Goal: Task Accomplishment & Management: Use online tool/utility

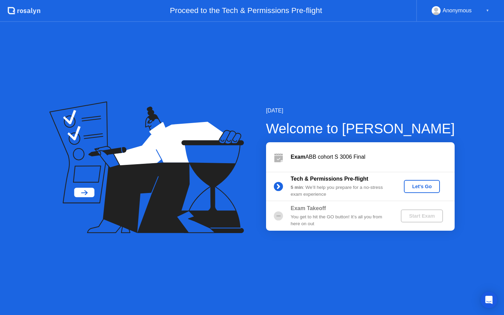
click at [427, 186] on div "Let's Go" at bounding box center [422, 186] width 31 height 5
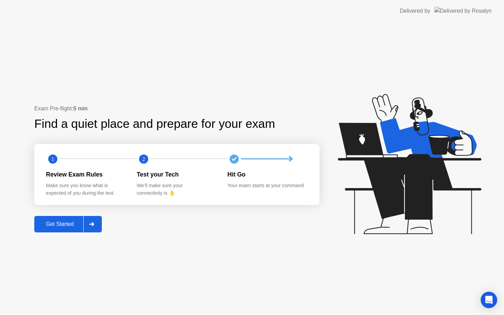
click at [53, 230] on button "Get Started" at bounding box center [68, 224] width 68 height 16
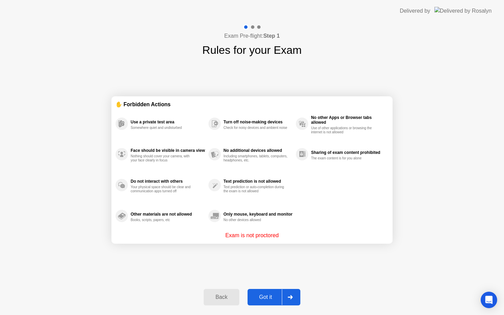
click at [261, 299] on div "Got it" at bounding box center [266, 297] width 32 height 6
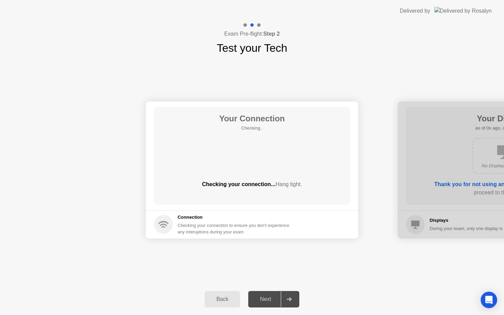
click at [261, 299] on div "Next" at bounding box center [265, 299] width 31 height 6
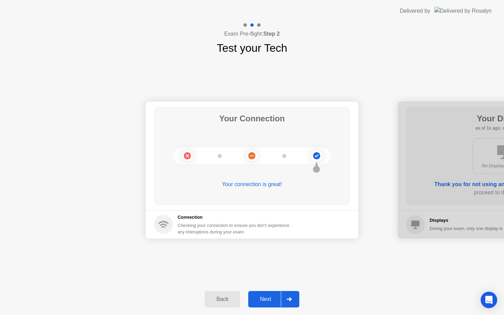
click at [259, 299] on div "Next" at bounding box center [265, 299] width 31 height 6
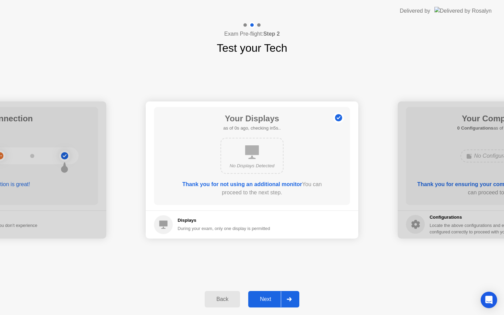
click at [259, 299] on div "Next" at bounding box center [265, 299] width 31 height 6
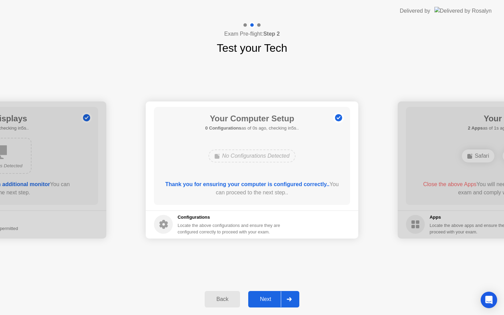
click at [259, 299] on div "Next" at bounding box center [265, 299] width 31 height 6
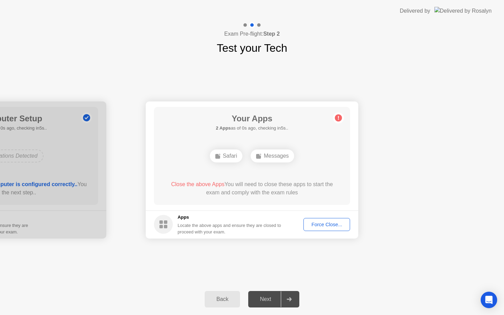
click at [259, 299] on div "Next" at bounding box center [265, 299] width 31 height 6
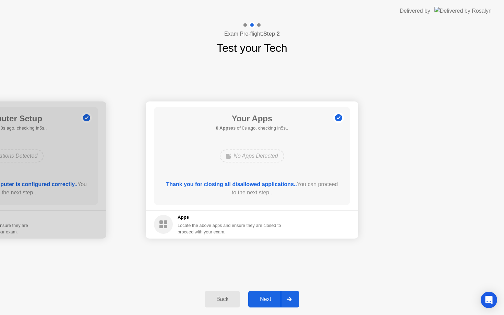
click at [259, 296] on div "Next" at bounding box center [265, 299] width 31 height 6
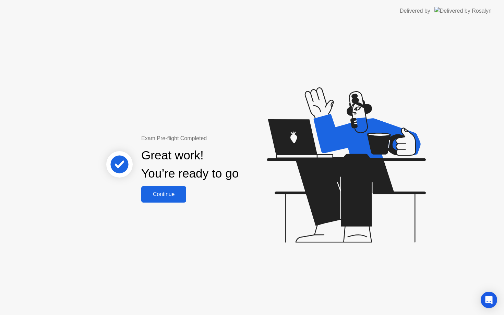
click at [175, 197] on div "Continue" at bounding box center [163, 194] width 41 height 6
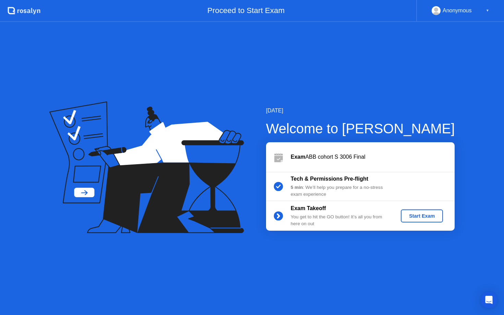
click at [411, 210] on button "Start Exam" at bounding box center [422, 215] width 42 height 13
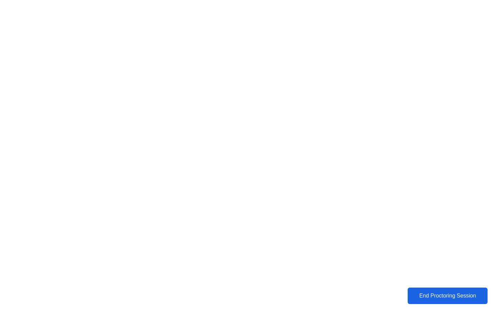
click at [449, 301] on button "End Proctoring Session" at bounding box center [448, 296] width 80 height 16
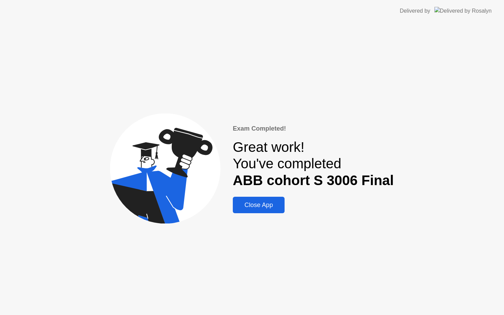
click at [282, 209] on div "Close App" at bounding box center [259, 205] width 48 height 7
